Goal: Transaction & Acquisition: Purchase product/service

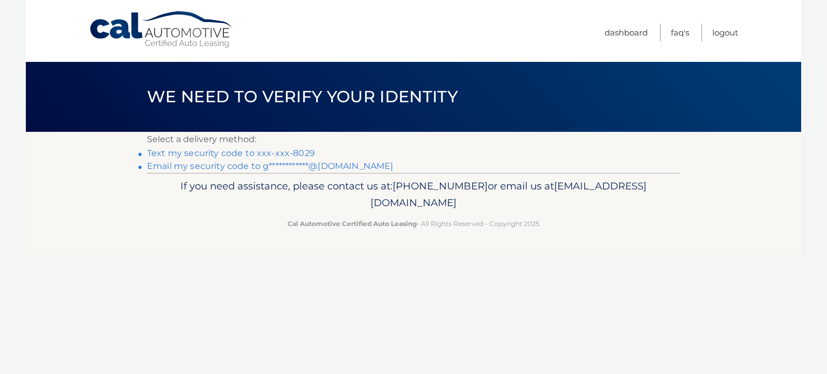
click at [239, 152] on link "Text my security code to xxx-xxx-8029" at bounding box center [231, 153] width 168 height 10
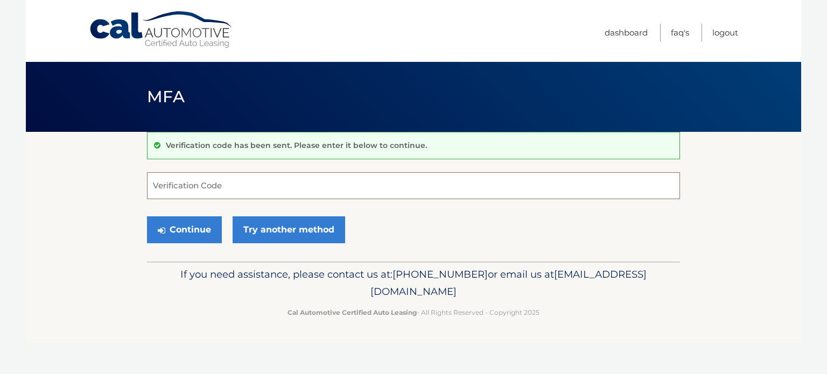
click at [244, 186] on input "Verification Code" at bounding box center [413, 185] width 533 height 27
type input "644056"
click at [147, 216] on button "Continue" at bounding box center [184, 229] width 75 height 27
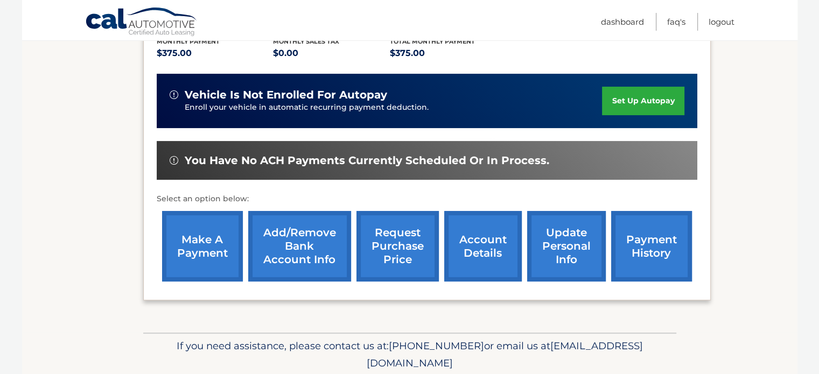
scroll to position [240, 0]
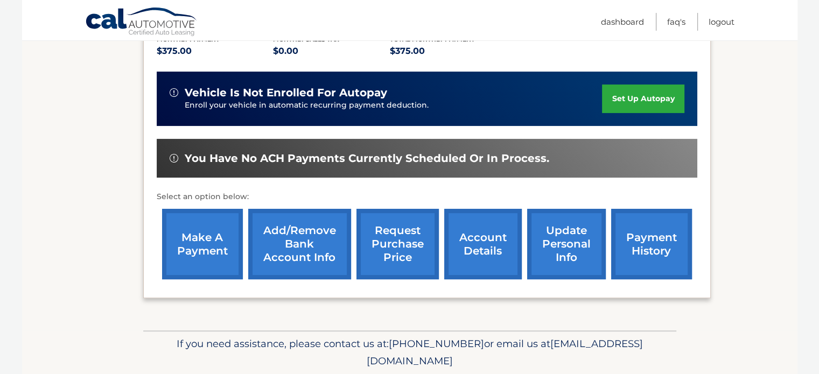
click at [668, 241] on link "payment history" at bounding box center [651, 244] width 81 height 71
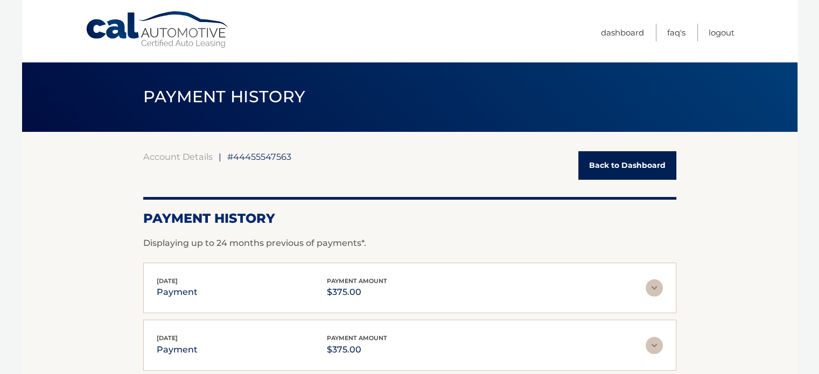
click at [600, 174] on link "Back to Dashboard" at bounding box center [627, 165] width 98 height 29
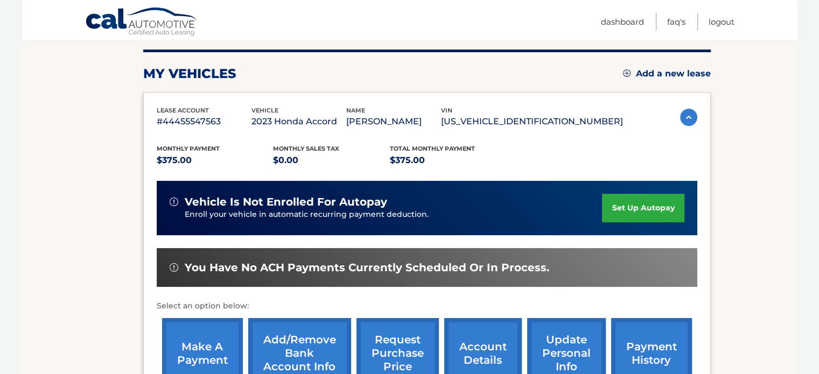
scroll to position [131, 0]
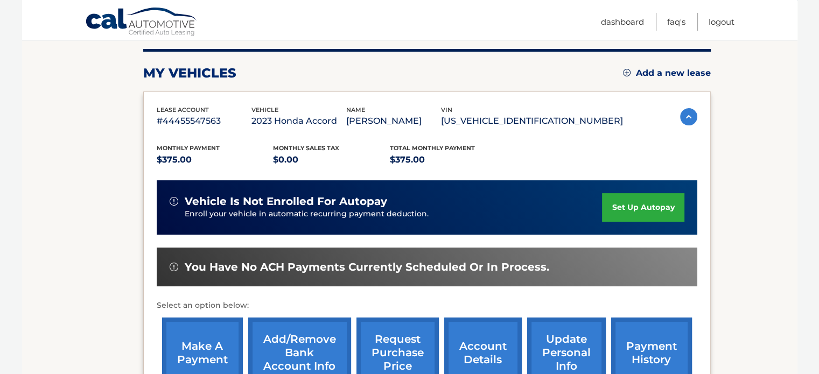
click at [205, 330] on link "make a payment" at bounding box center [202, 353] width 81 height 71
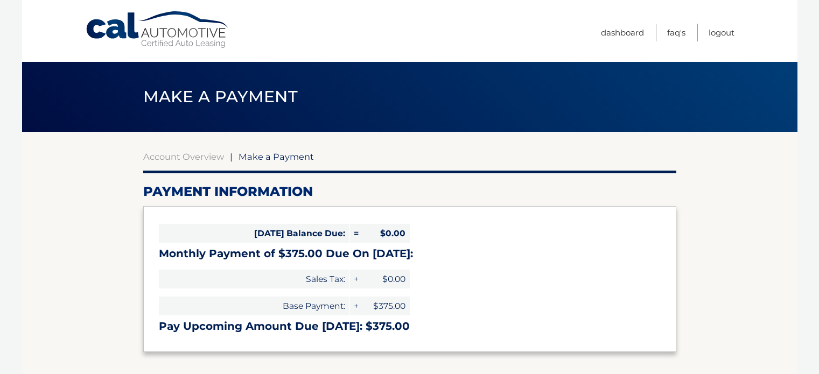
select select "MmY5Yjc0NzItNGY4NC00ODdiLWE4ZmUtOTUzYTNmY2I0MjY3"
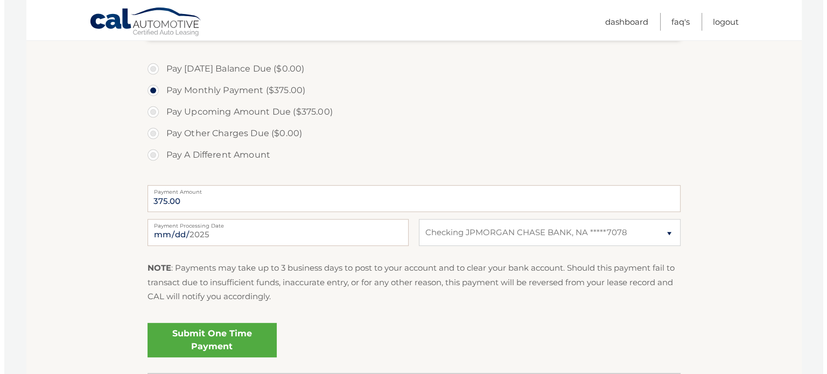
scroll to position [314, 0]
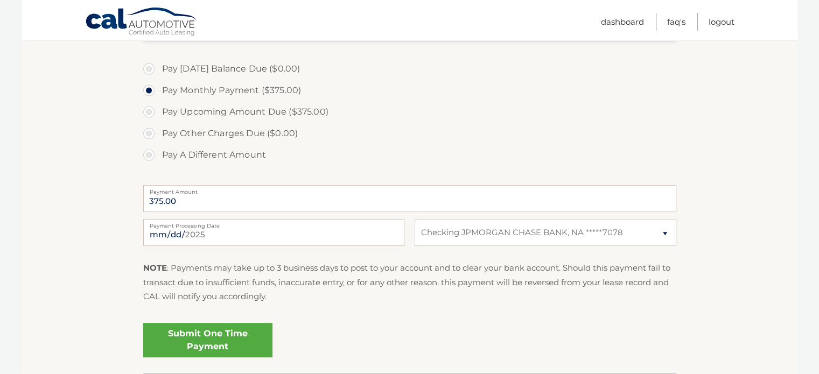
click at [216, 342] on link "Submit One Time Payment" at bounding box center [207, 340] width 129 height 34
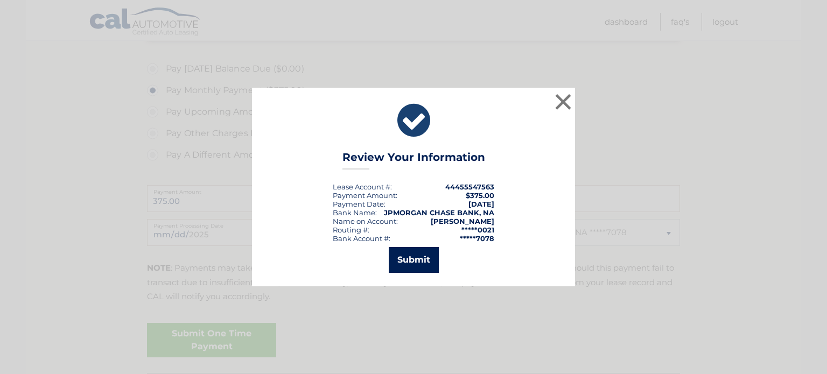
click at [423, 258] on button "Submit" at bounding box center [414, 260] width 50 height 26
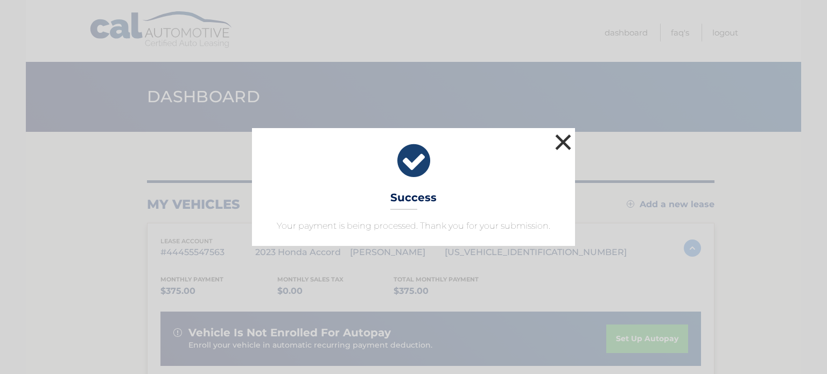
click at [567, 135] on button "×" at bounding box center [563, 142] width 22 height 22
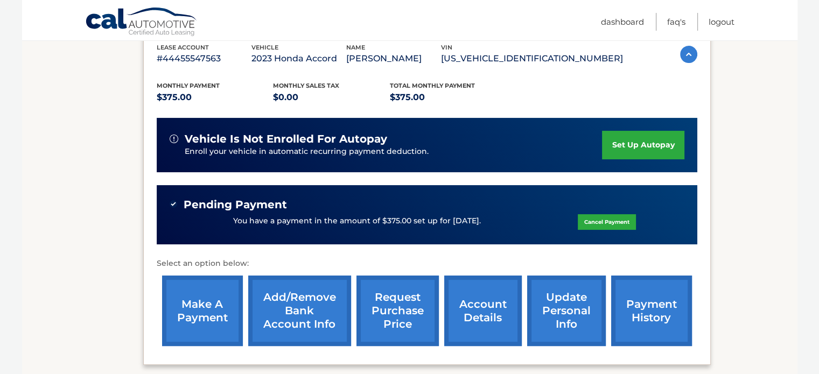
scroll to position [226, 0]
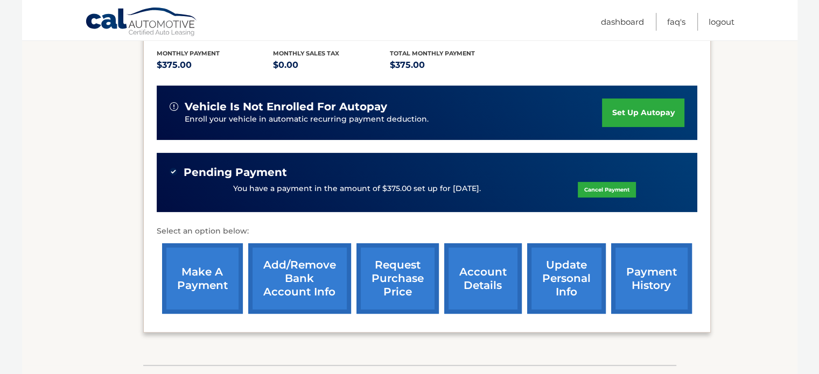
click at [642, 270] on link "payment history" at bounding box center [651, 278] width 81 height 71
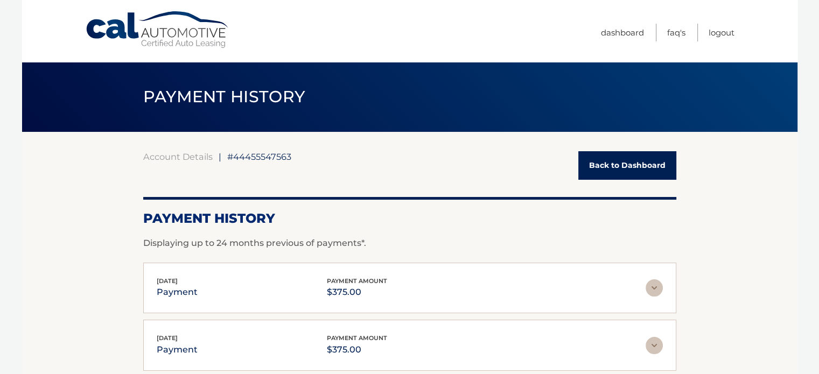
click at [614, 177] on link "Back to Dashboard" at bounding box center [627, 165] width 98 height 29
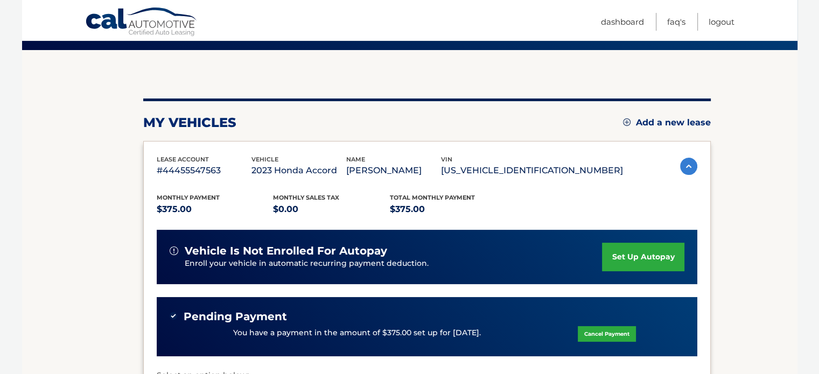
scroll to position [76, 0]
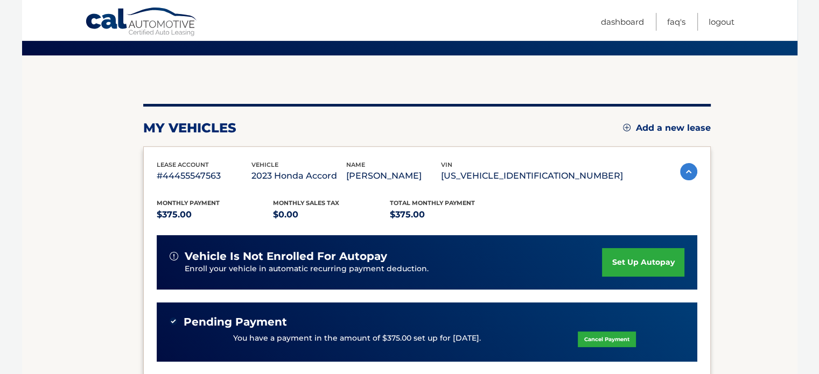
click at [776, 118] on section "my vehicles Add a new lease lease account #44455547563 vehicle 2023 Honda Accor…" at bounding box center [409, 284] width 775 height 459
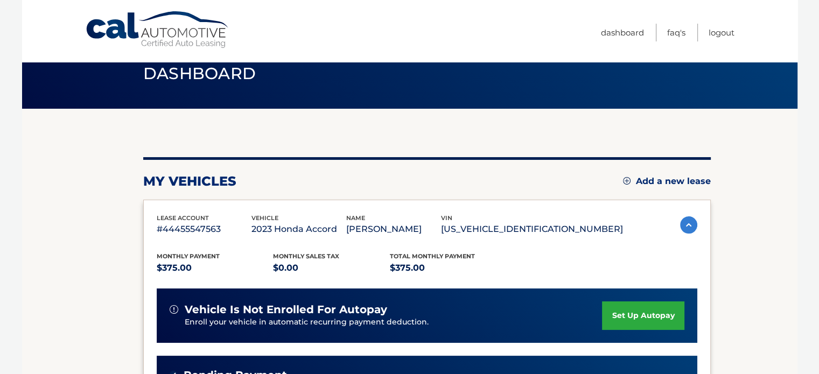
scroll to position [2, 0]
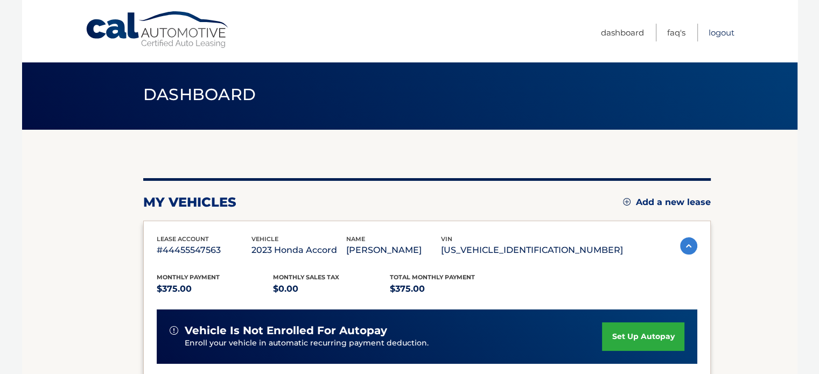
click at [729, 36] on link "Logout" at bounding box center [721, 33] width 26 height 18
